Goal: Task Accomplishment & Management: Complete application form

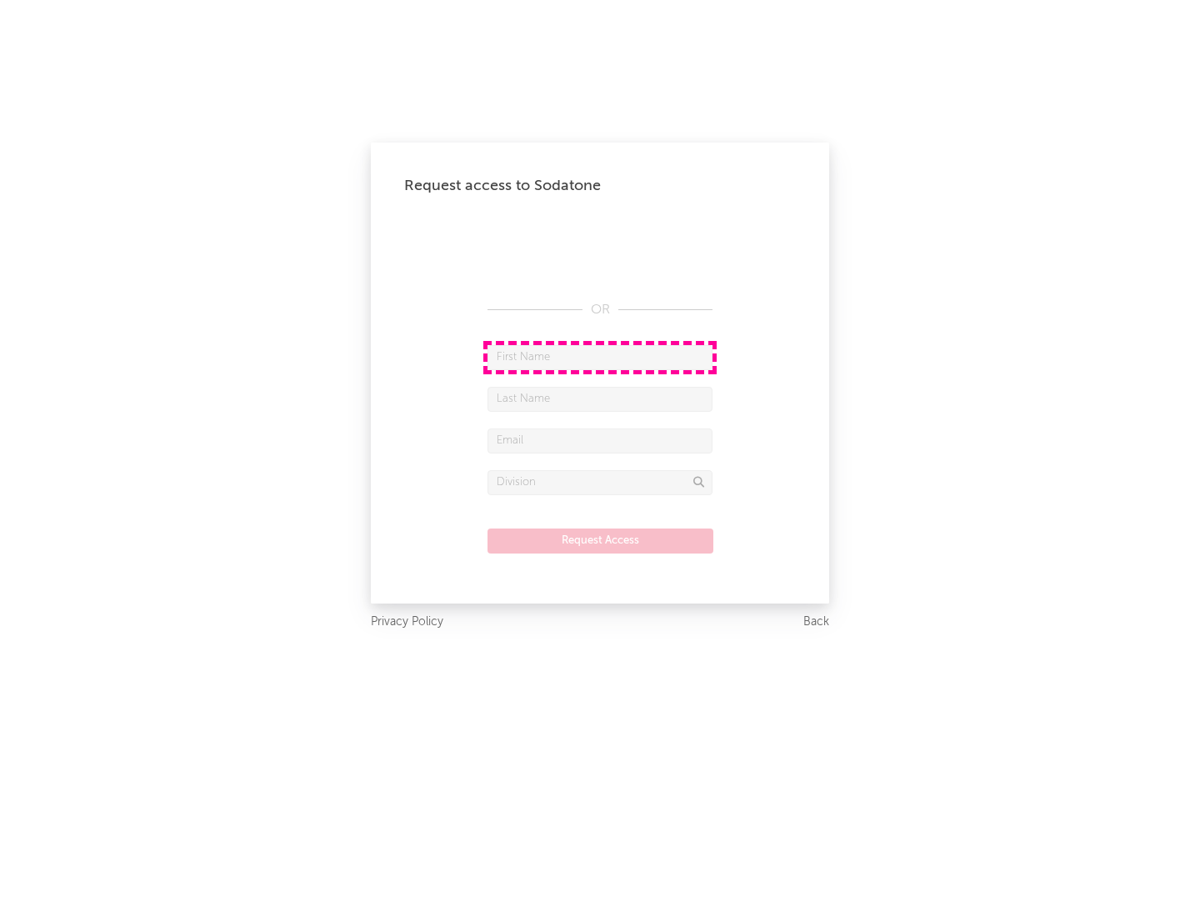
click at [600, 357] on input "text" at bounding box center [600, 357] width 225 height 25
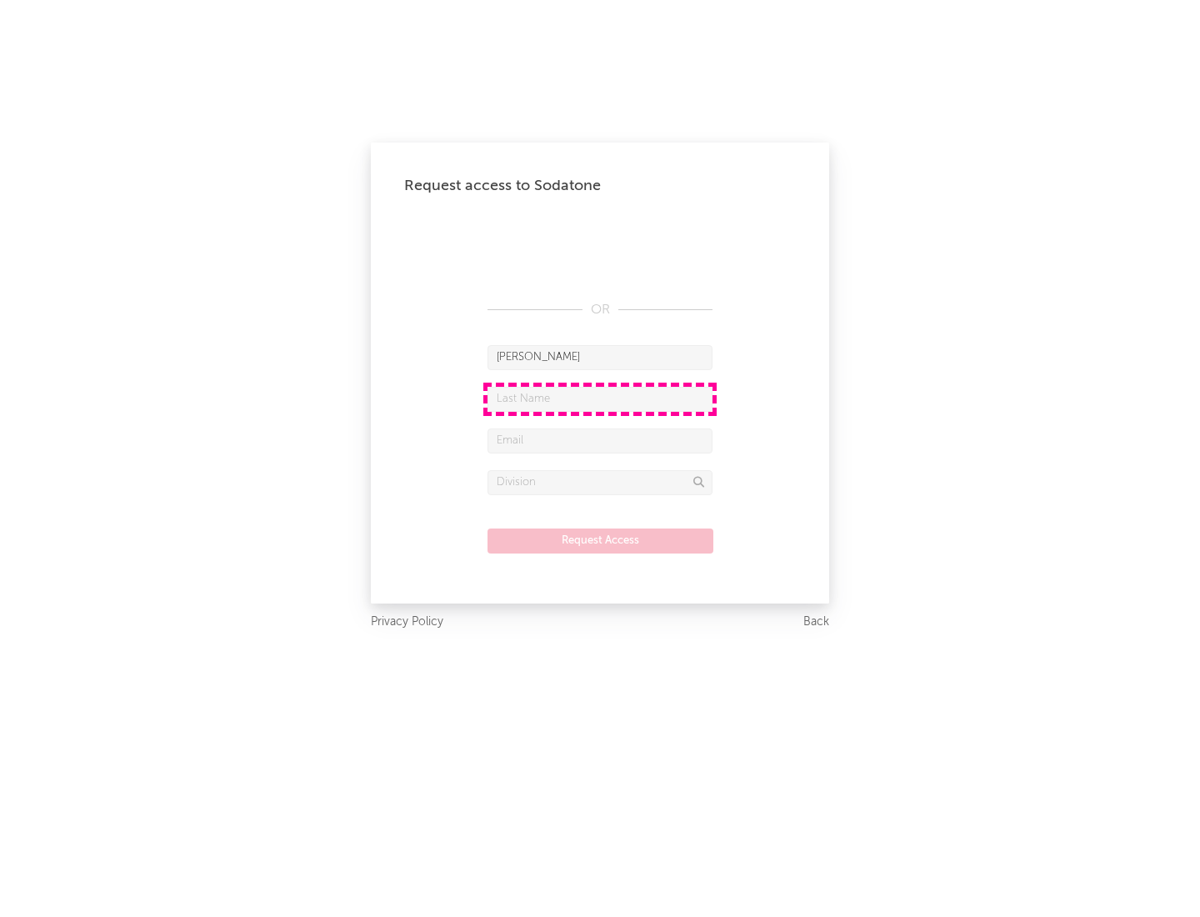
type input "[PERSON_NAME]"
click at [600, 398] on input "text" at bounding box center [600, 399] width 225 height 25
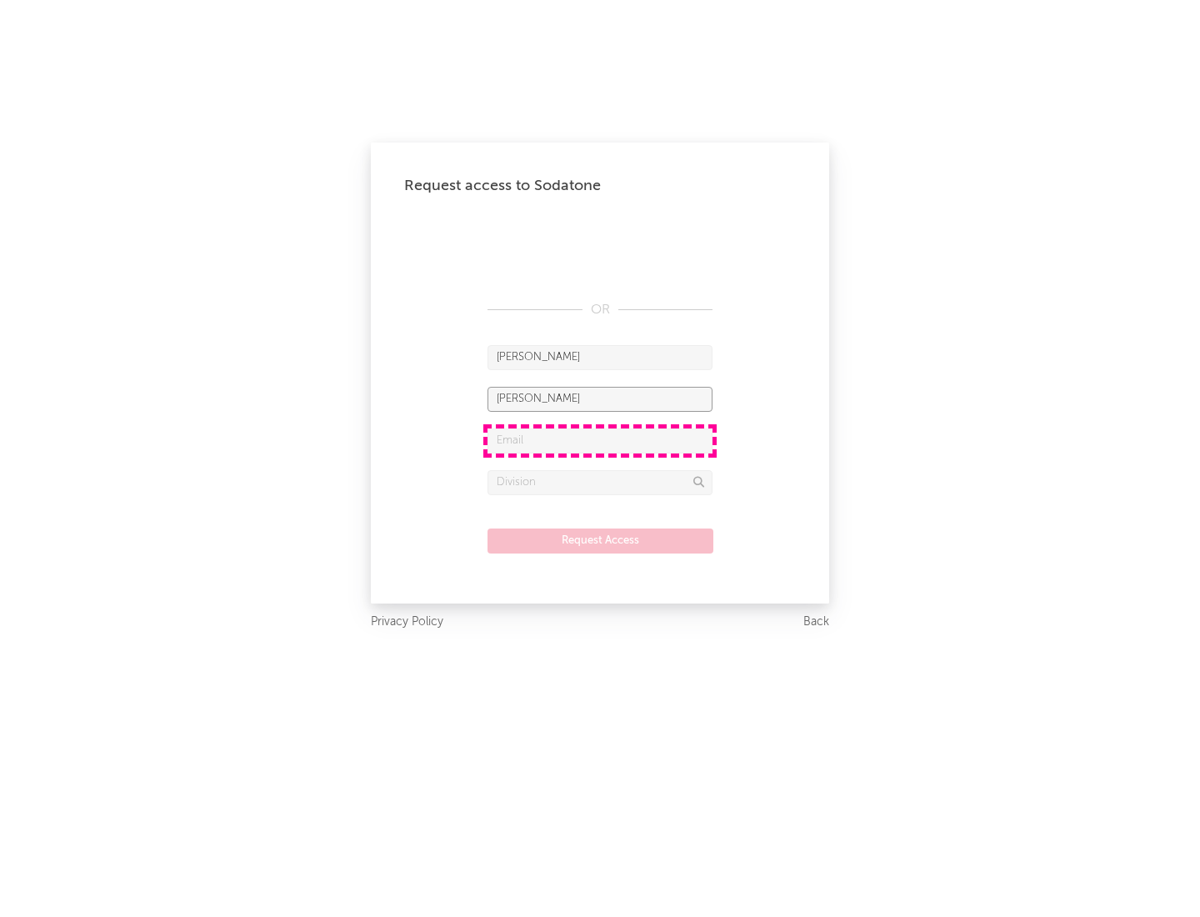
type input "[PERSON_NAME]"
click at [600, 440] on input "text" at bounding box center [600, 440] width 225 height 25
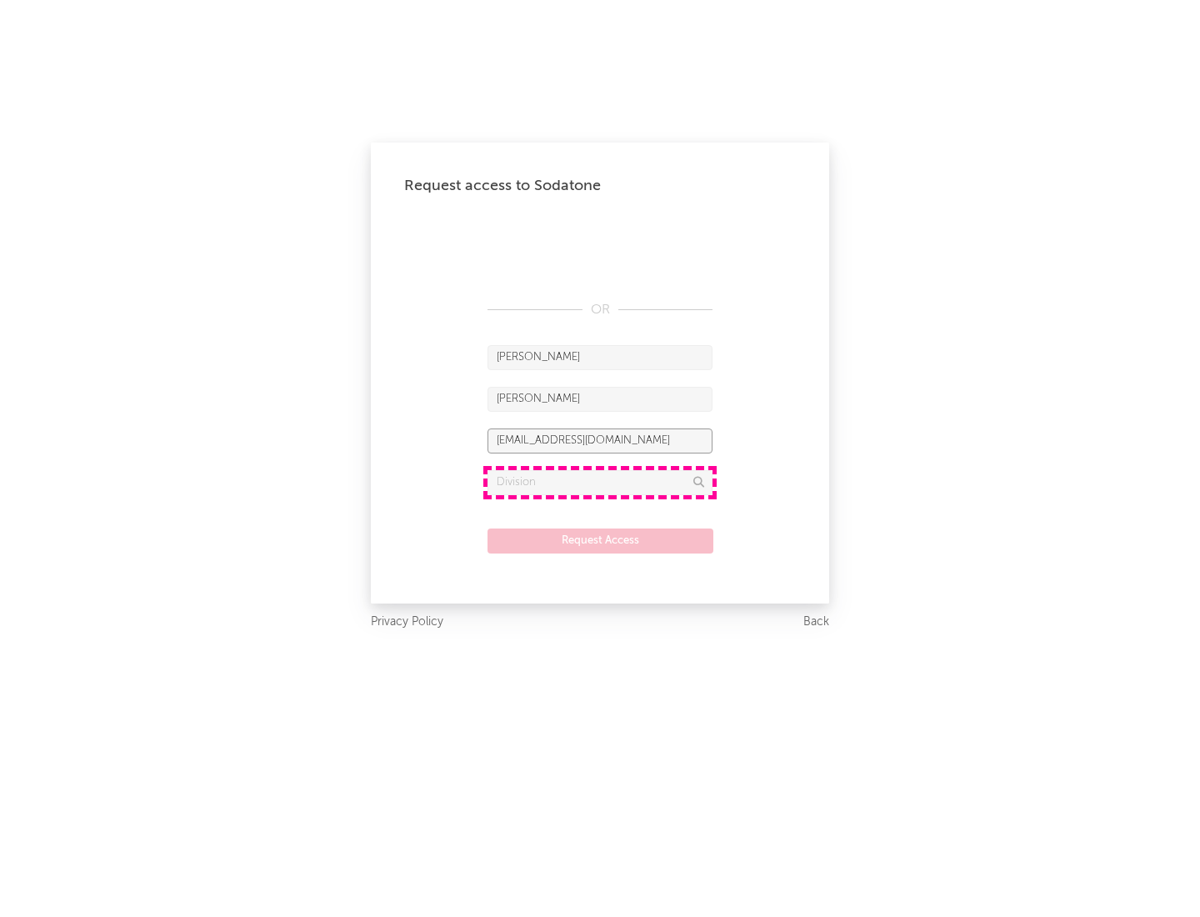
type input "[EMAIL_ADDRESS][DOMAIN_NAME]"
click at [600, 482] on input "text" at bounding box center [600, 482] width 225 height 25
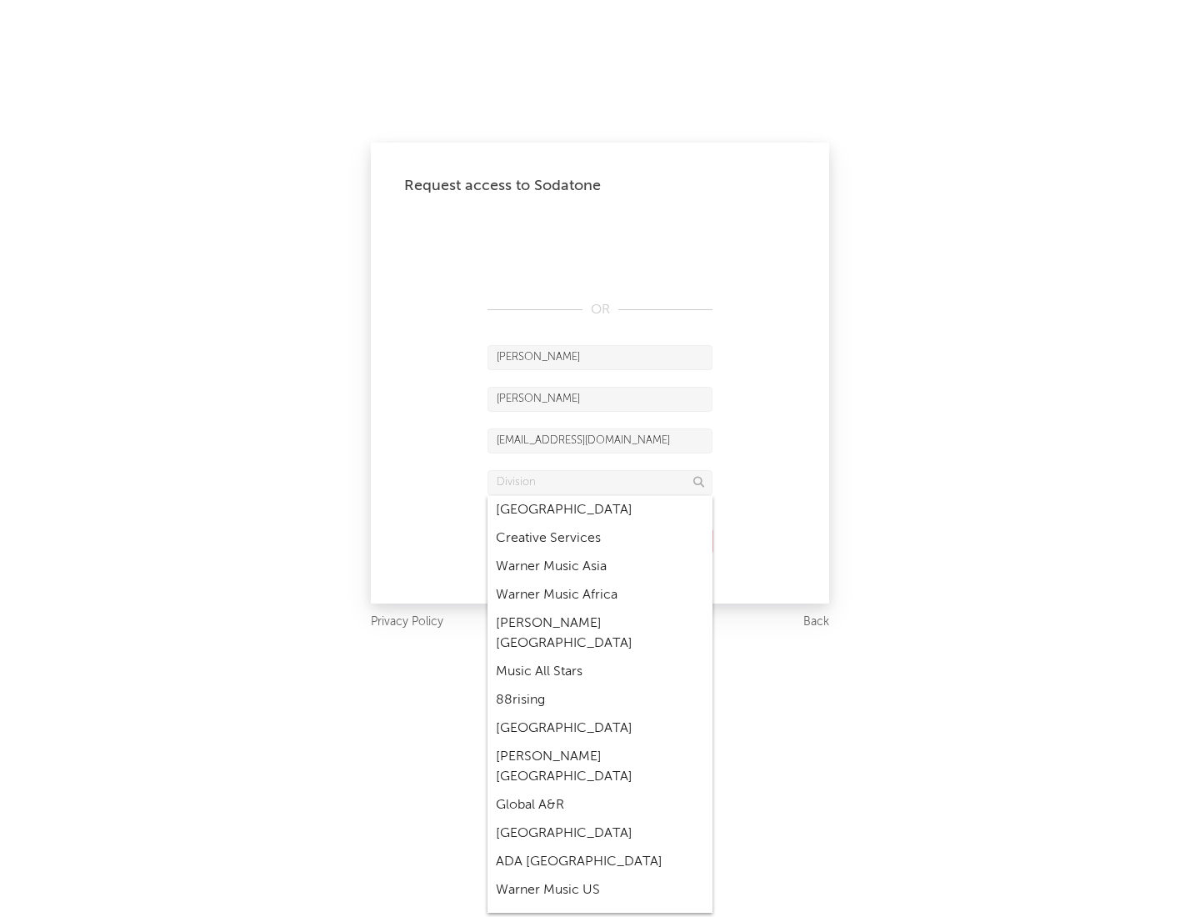
click at [600, 658] on div "Music All Stars" at bounding box center [600, 672] width 225 height 28
type input "Music All Stars"
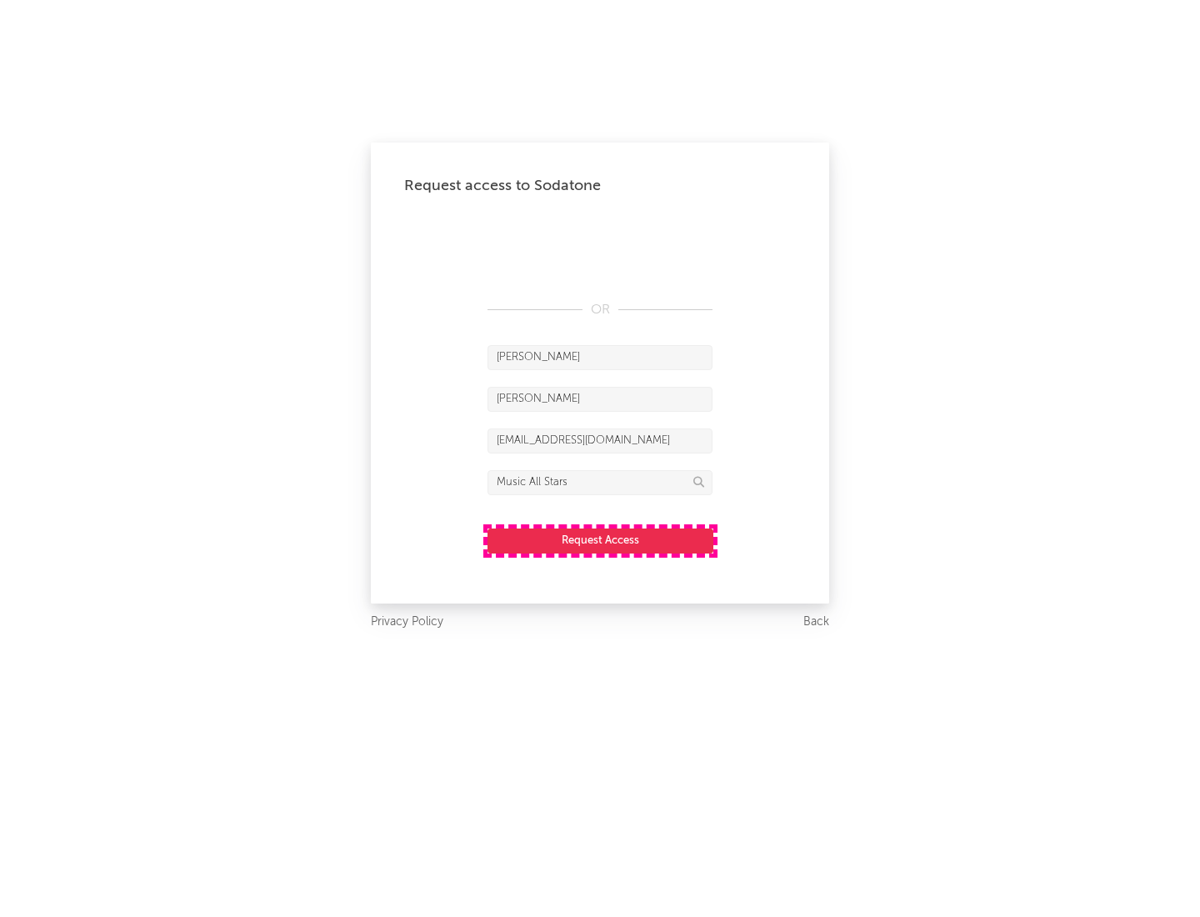
click at [600, 540] on button "Request Access" at bounding box center [601, 540] width 226 height 25
